Goal: Obtain resource: Download file/media

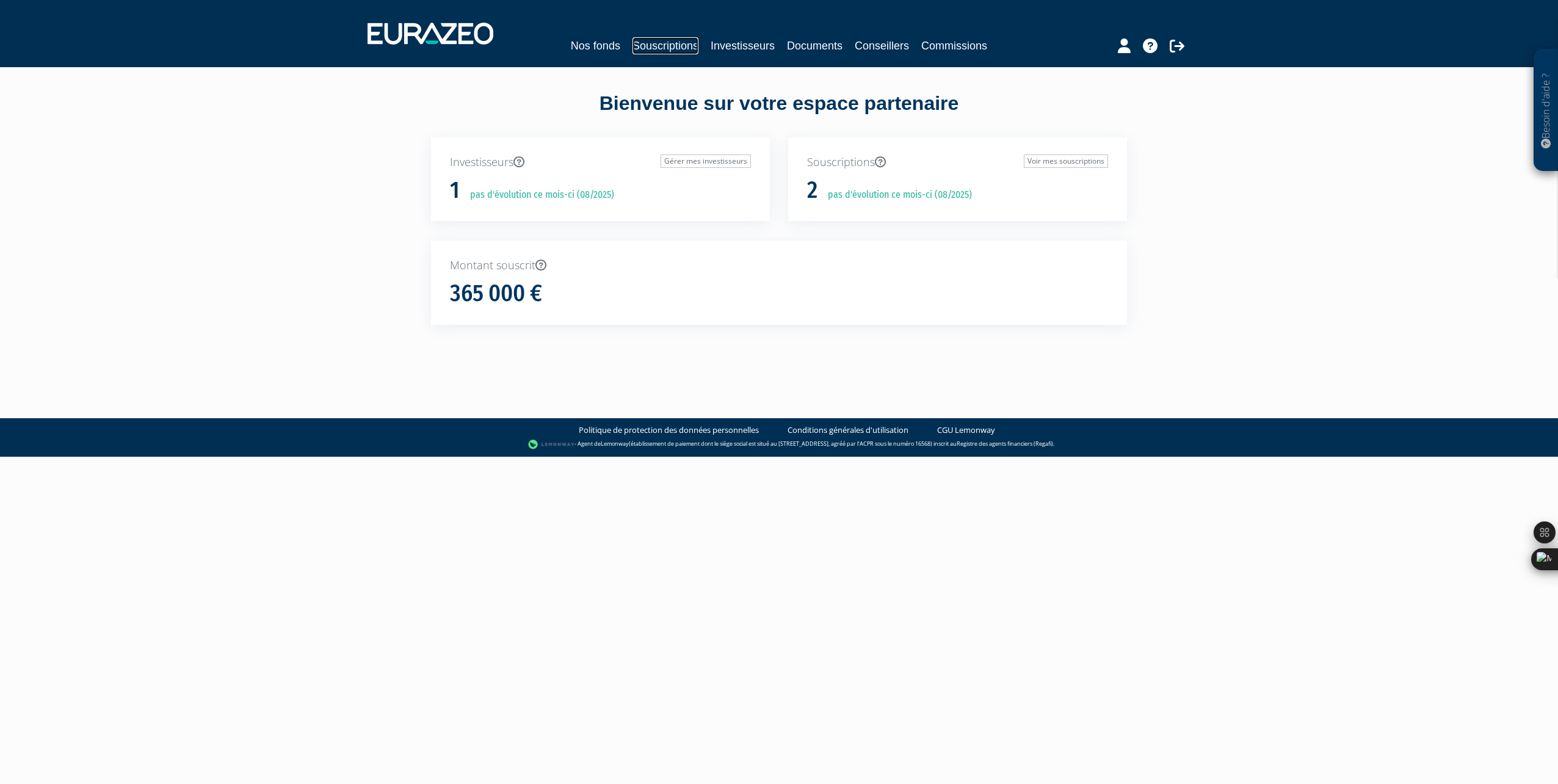
click at [653, 44] on link "Souscriptions" at bounding box center [666, 46] width 66 height 17
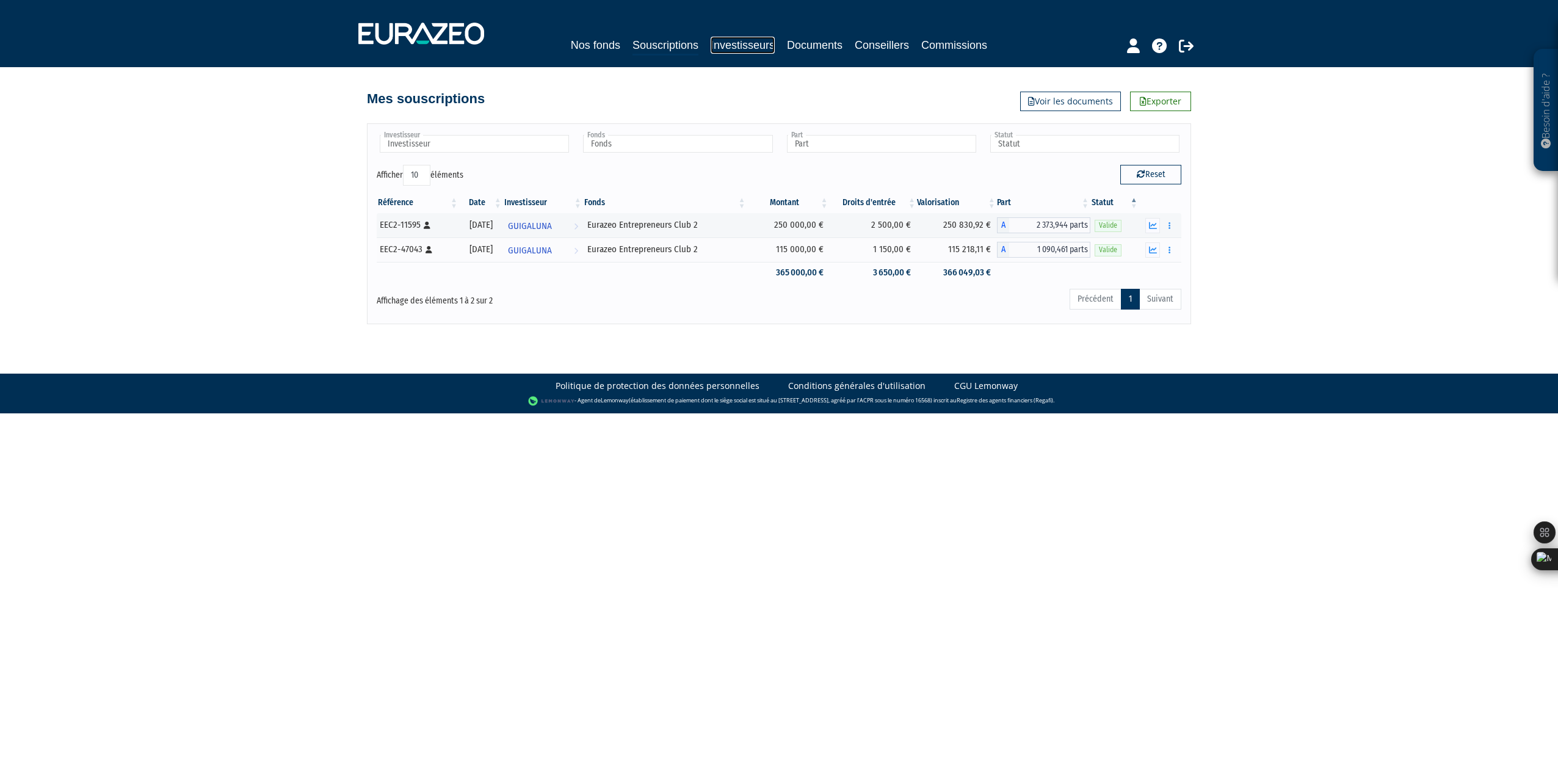
click at [732, 48] on link "Investisseurs" at bounding box center [743, 45] width 64 height 17
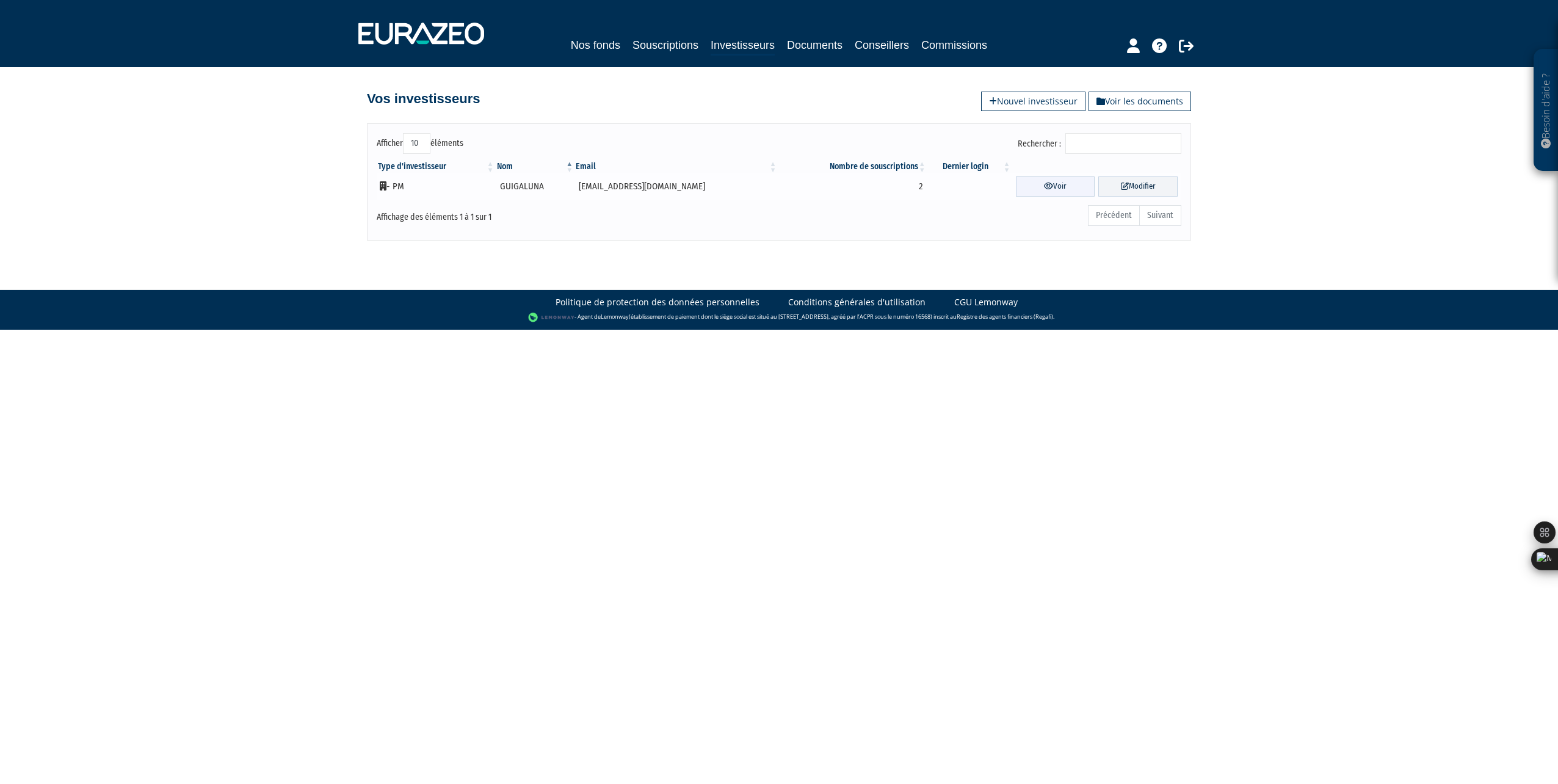
click at [1051, 186] on link "Voir" at bounding box center [1055, 187] width 80 height 21
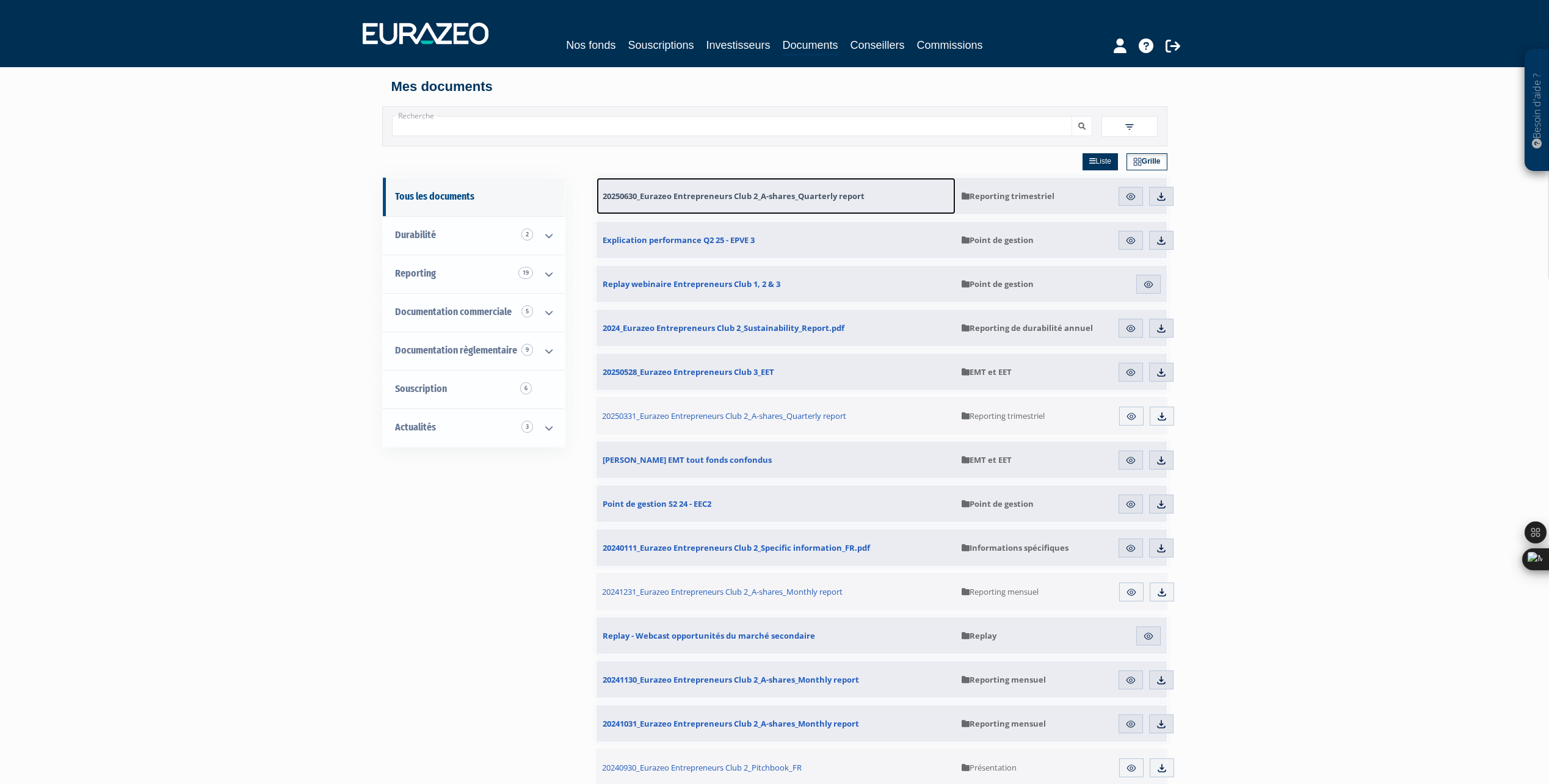
click at [751, 197] on span "20250630_Eurazeo Entrepreneurs Club 2_A-shares_Quarterly report" at bounding box center [733, 196] width 262 height 11
